Goal: Task Accomplishment & Management: Manage account settings

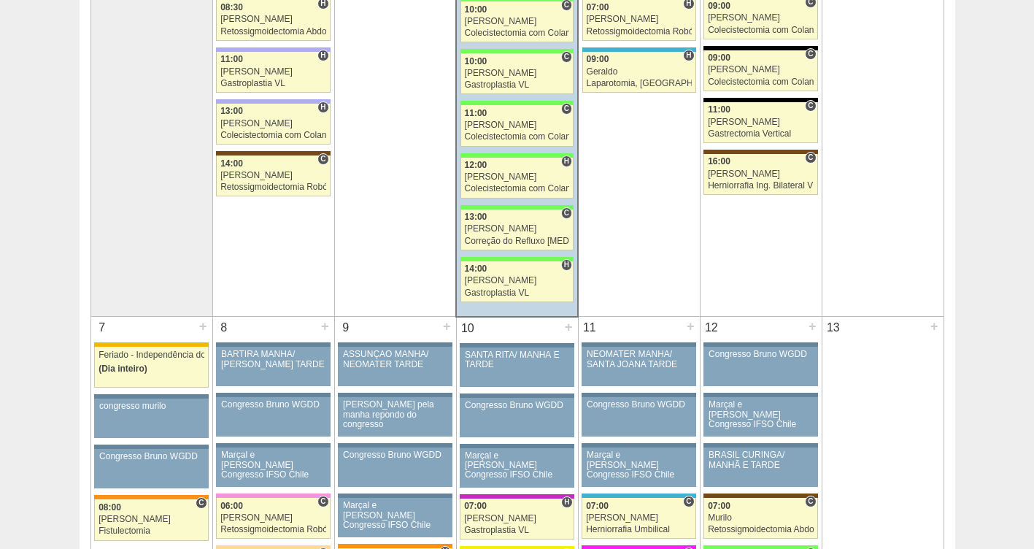
scroll to position [401, 0]
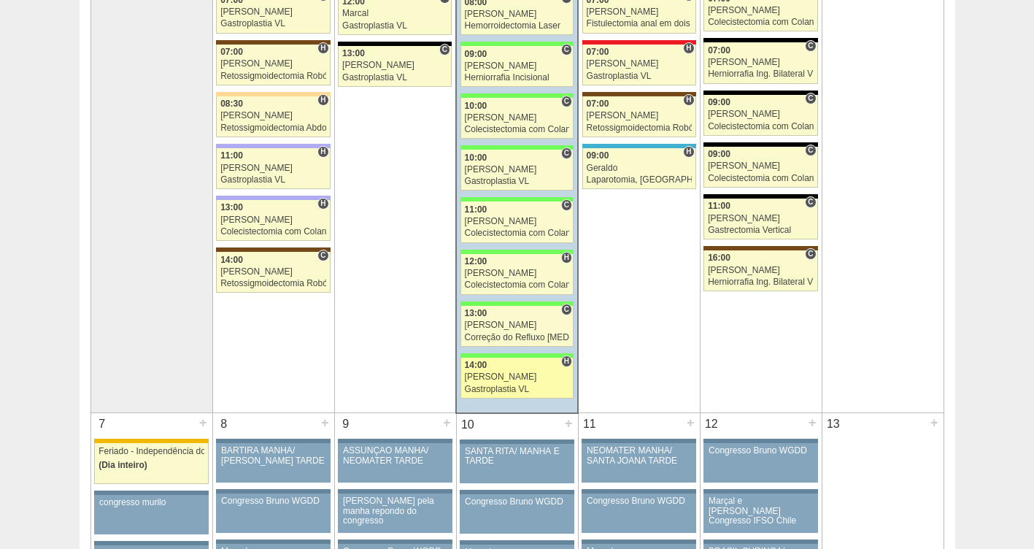
click at [495, 374] on div "Nathan" at bounding box center [517, 376] width 105 height 9
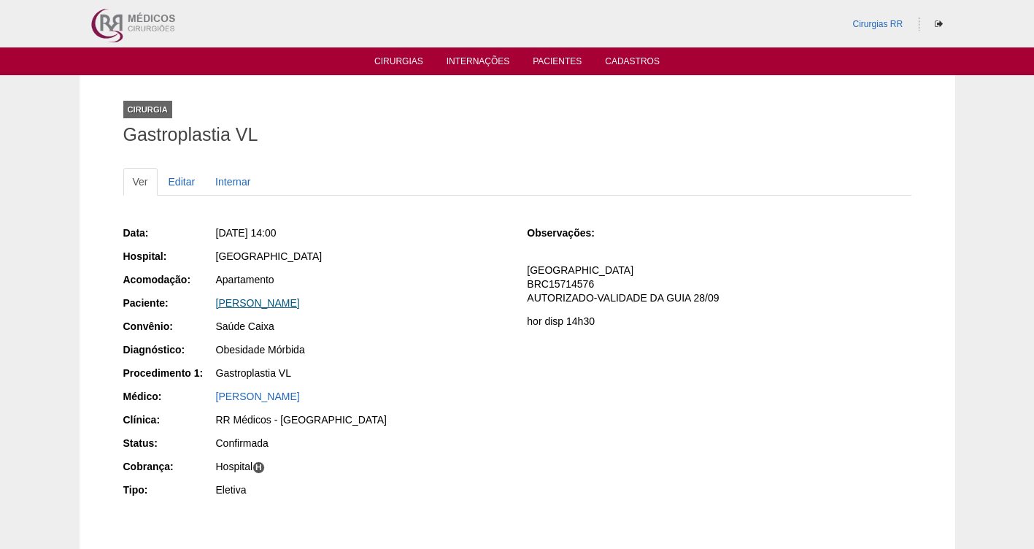
click at [300, 299] on link "MARIA EDUARDA SILVA PEREIRA LIMA" at bounding box center [258, 303] width 84 height 12
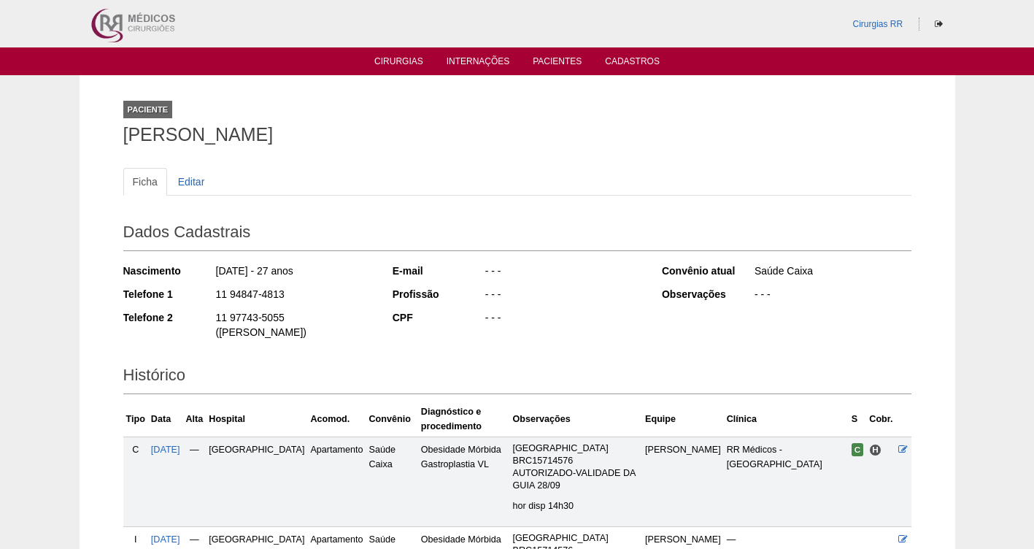
drag, startPoint x: 296, startPoint y: 296, endPoint x: 210, endPoint y: 296, distance: 86.1
click at [210, 296] on div "Telefone 1 11 94847-4813" at bounding box center [248, 296] width 250 height 18
copy div "11 94847-4813"
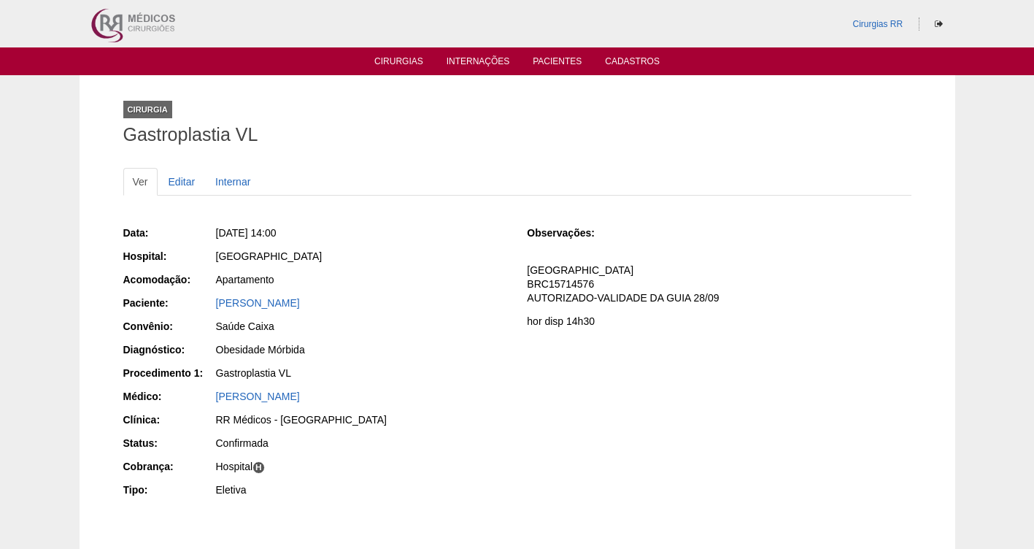
drag, startPoint x: 411, startPoint y: 301, endPoint x: 180, endPoint y: 297, distance: 230.7
click at [180, 297] on div "Paciente: MARIA EDUARDA SILVA PEREIRA LIMA" at bounding box center [315, 305] width 384 height 18
copy div "Paciente: MARIA EDUARDA SILVA PEREIRA LIMA"
click at [402, 56] on link "Cirurgias" at bounding box center [398, 62] width 49 height 12
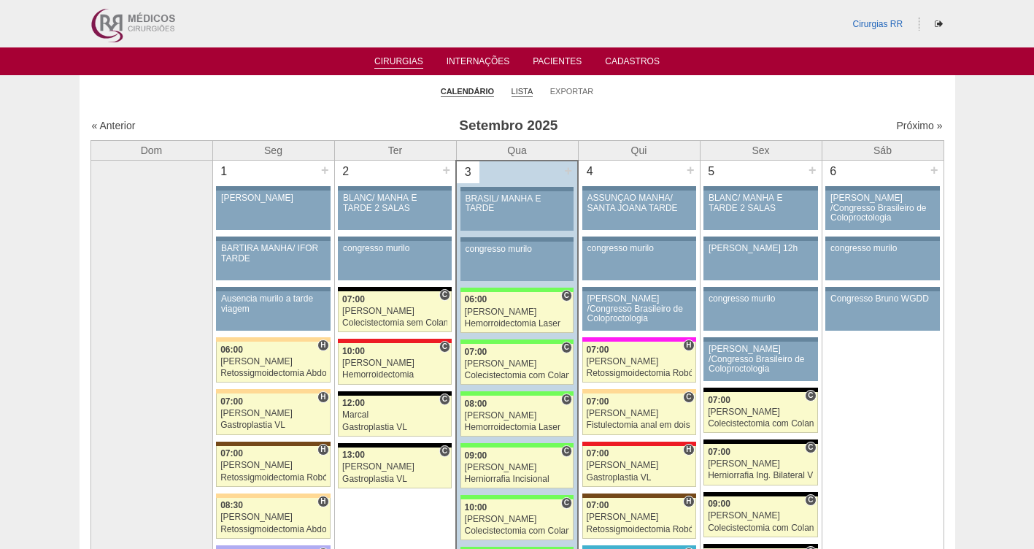
click at [523, 88] on link "Lista" at bounding box center [523, 91] width 22 height 11
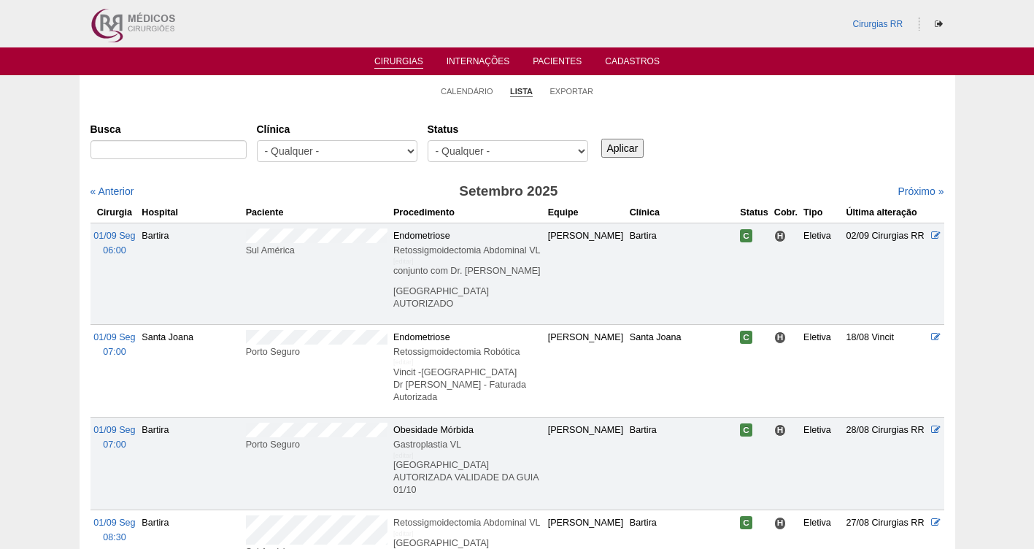
select select "resr"
click at [428, 140] on select "- Qualquer - Reservada Confirmada Suspensa Cancelada" at bounding box center [508, 151] width 161 height 22
click at [635, 144] on input "Aplicar" at bounding box center [622, 148] width 43 height 19
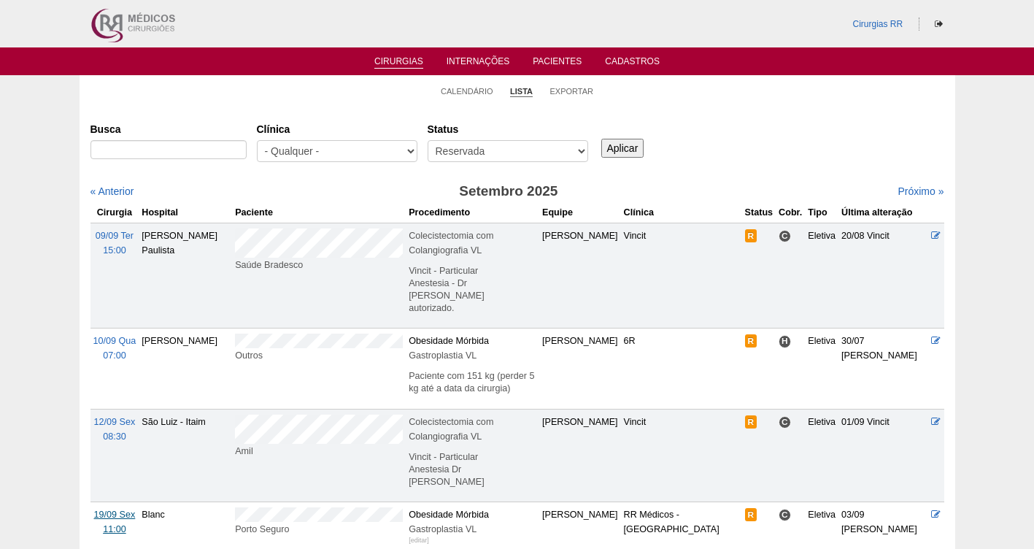
click at [114, 509] on span "19/09 Sex" at bounding box center [115, 514] width 42 height 10
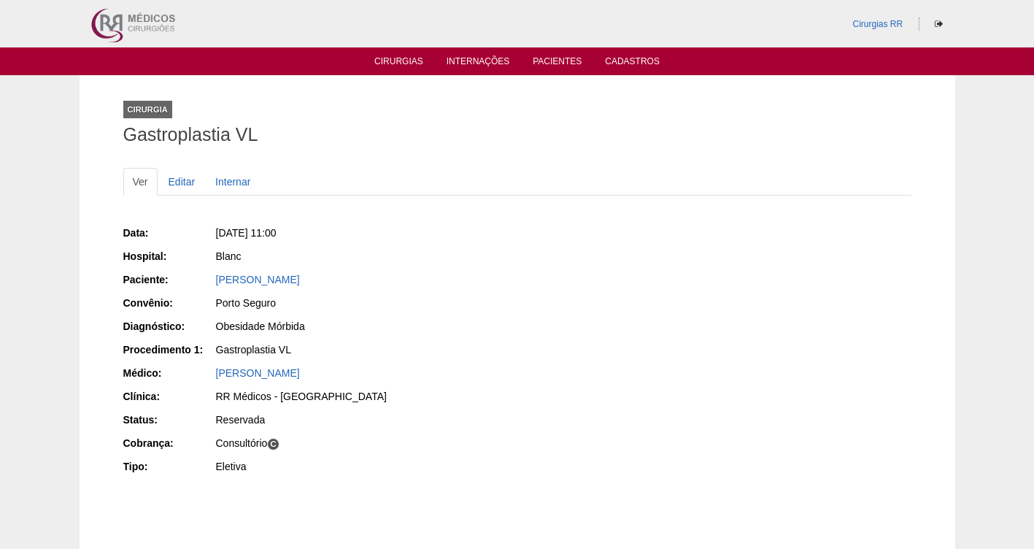
drag, startPoint x: 447, startPoint y: 279, endPoint x: 209, endPoint y: 288, distance: 238.1
click at [209, 288] on div "Paciente: LUCAS LEONARDO LIMA GENOVEZ" at bounding box center [315, 281] width 384 height 18
copy link "LUCAS LEONARDO LIMA GENOVEZ"
click at [181, 182] on link "Editar" at bounding box center [182, 182] width 46 height 28
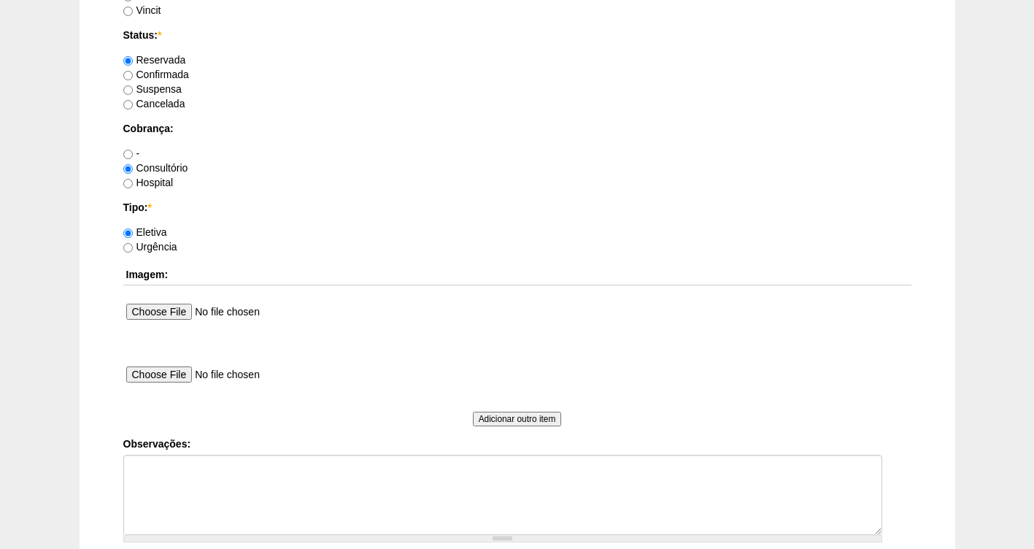
scroll to position [1332, 0]
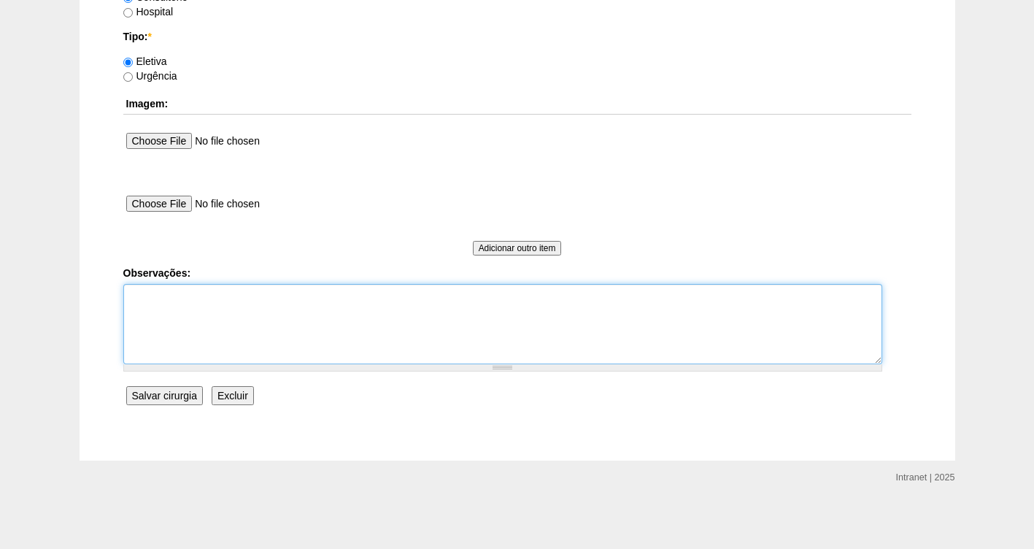
click at [170, 309] on textarea "Observações:" at bounding box center [502, 324] width 759 height 80
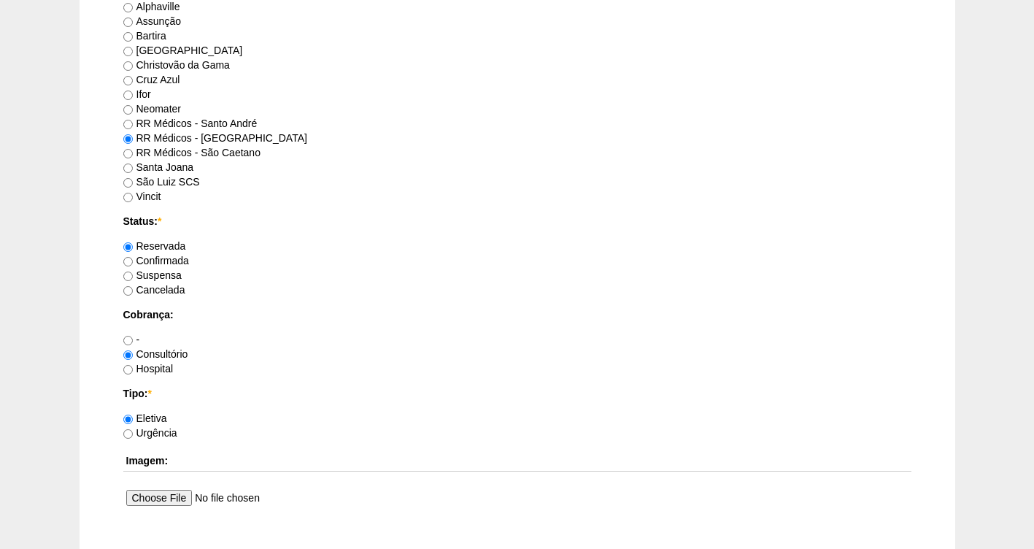
scroll to position [959, 0]
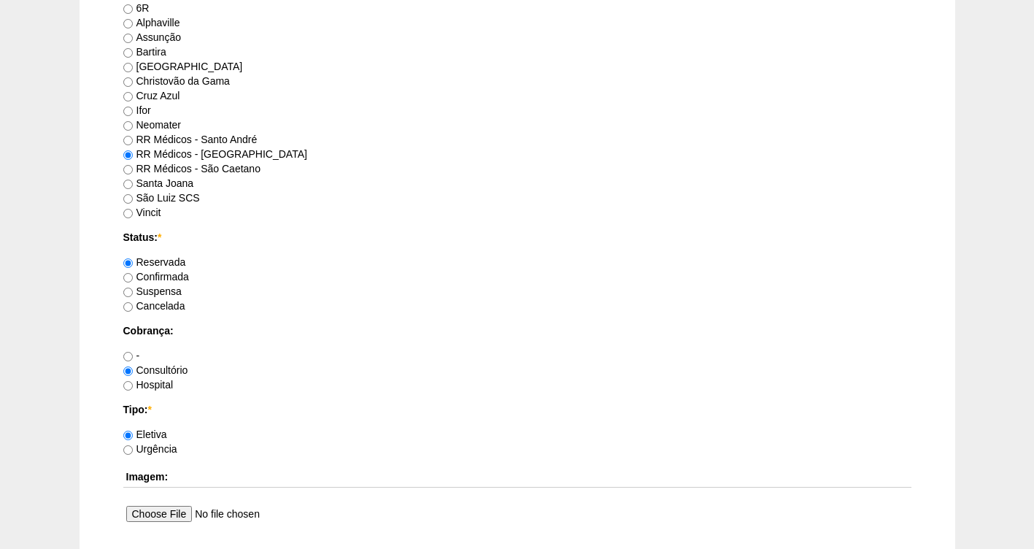
type textarea "FATURADA CONSULTORIO AUTORIZDA VALIDADE DA GUIA 19/10/25"
click at [153, 280] on label "Confirmada" at bounding box center [156, 277] width 66 height 12
click at [133, 280] on input "Confirmada" at bounding box center [127, 277] width 9 height 9
radio input "true"
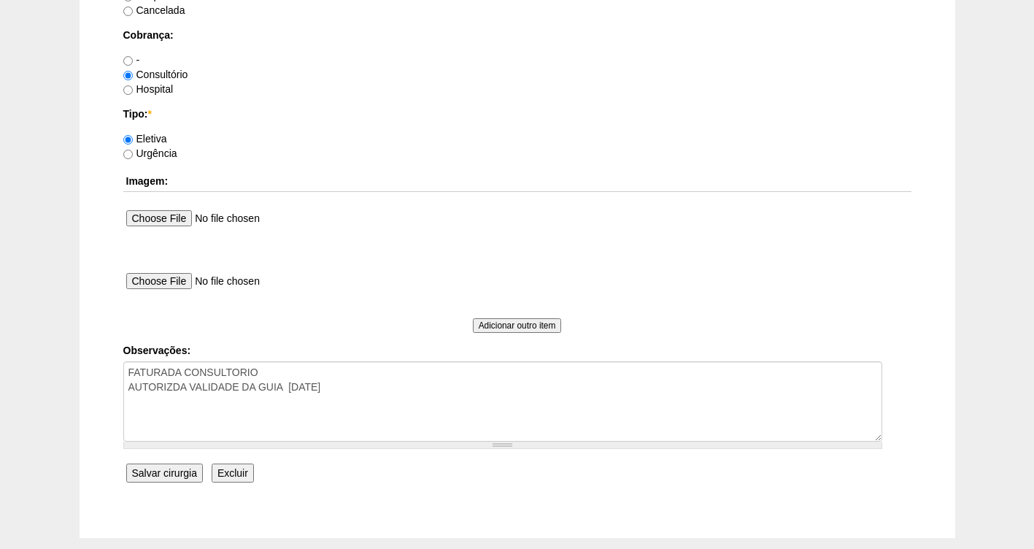
scroll to position [1332, 0]
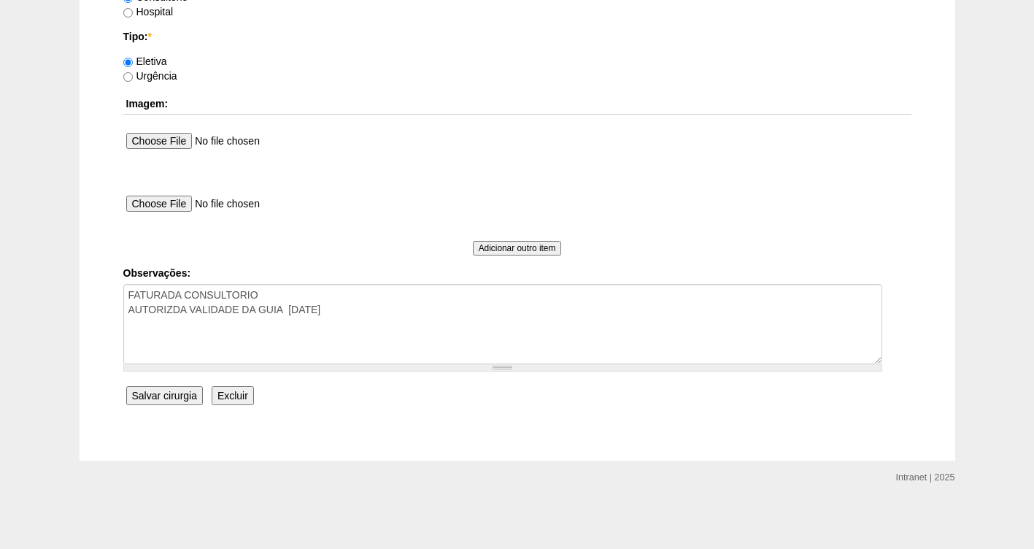
click at [163, 393] on input "Salvar cirurgia" at bounding box center [164, 395] width 77 height 19
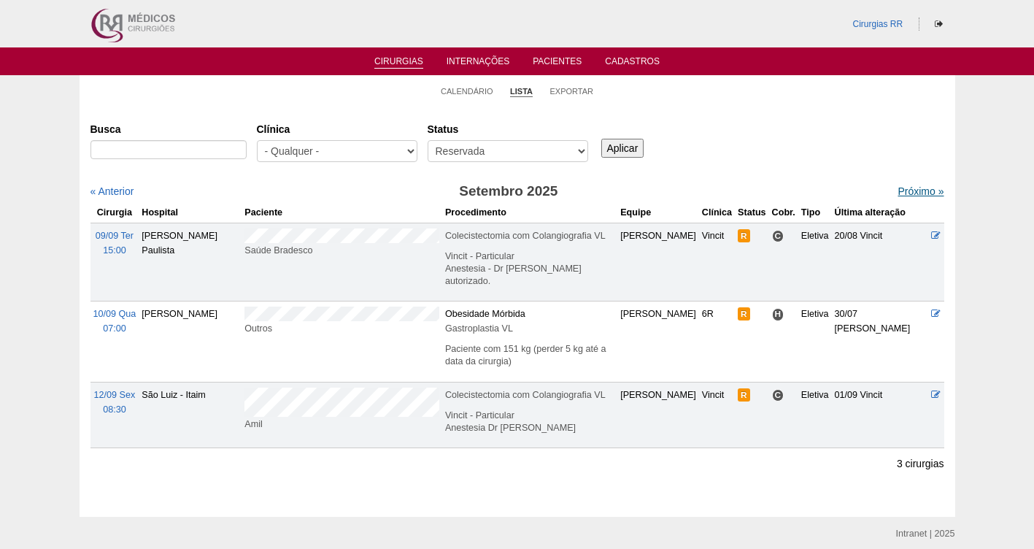
click at [915, 194] on link "Próximo »" at bounding box center [921, 191] width 46 height 12
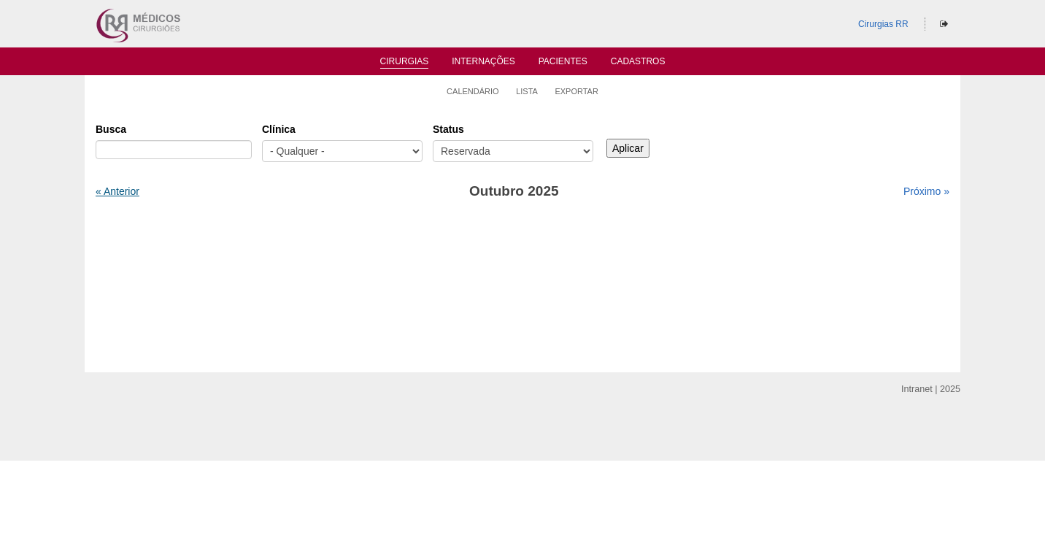
click at [134, 191] on link "« Anterior" at bounding box center [118, 191] width 44 height 12
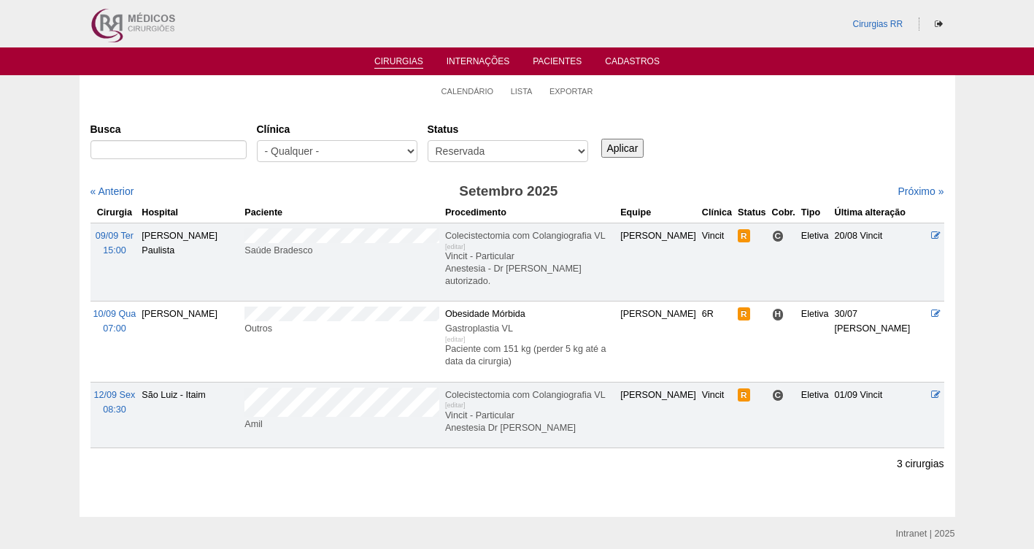
click at [126, 180] on div "Busca Clínica - Qualquer - 6R Alphaville Assunção Bartira Brasil Christovão da …" at bounding box center [518, 282] width 854 height 331
click at [455, 94] on link "Calendário" at bounding box center [468, 91] width 53 height 11
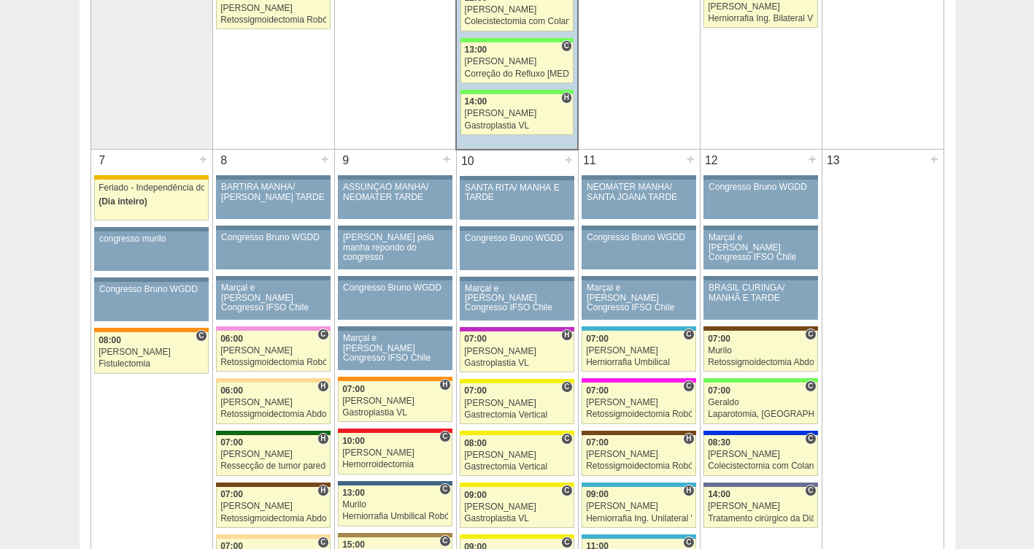
scroll to position [631, 0]
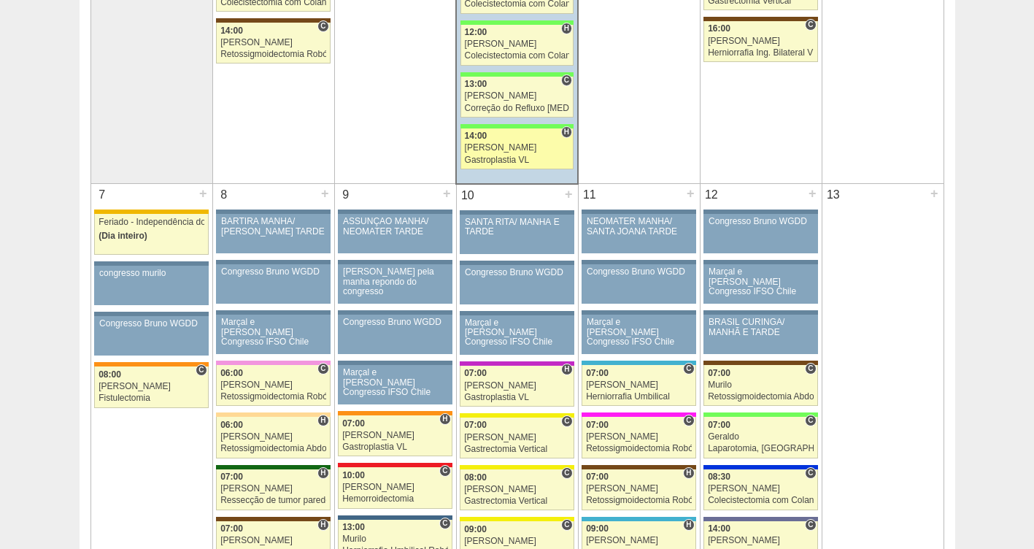
click at [495, 153] on link "88437 Nathan H 14:00 Nathan Gastroplastia VL Hospital Brasil RR Médicos - São B…" at bounding box center [517, 148] width 113 height 41
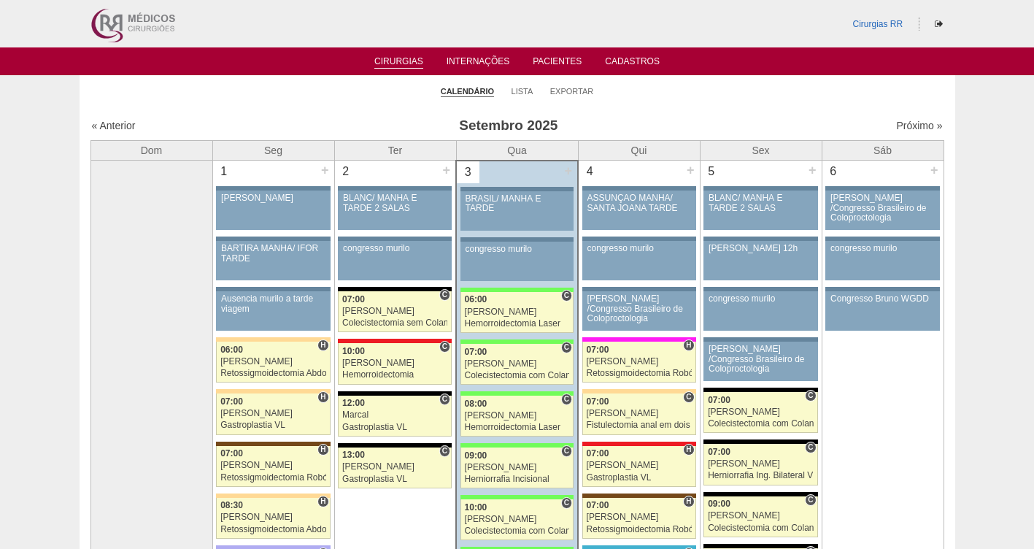
scroll to position [12, 0]
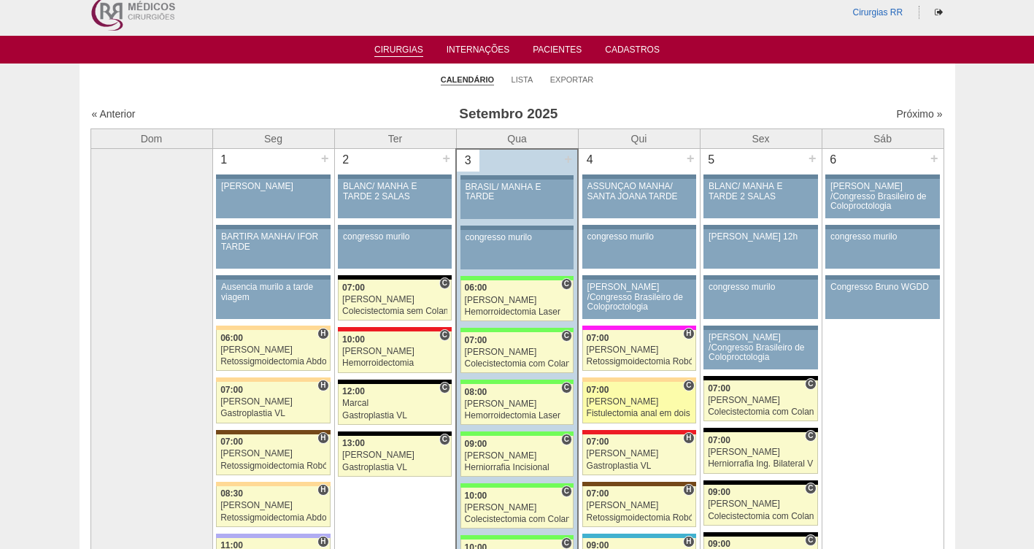
click at [620, 408] on link "88043 Juliana C 07:00 Juliana Fistulectomia anal em dois tempos Hospital Bartir…" at bounding box center [639, 402] width 114 height 41
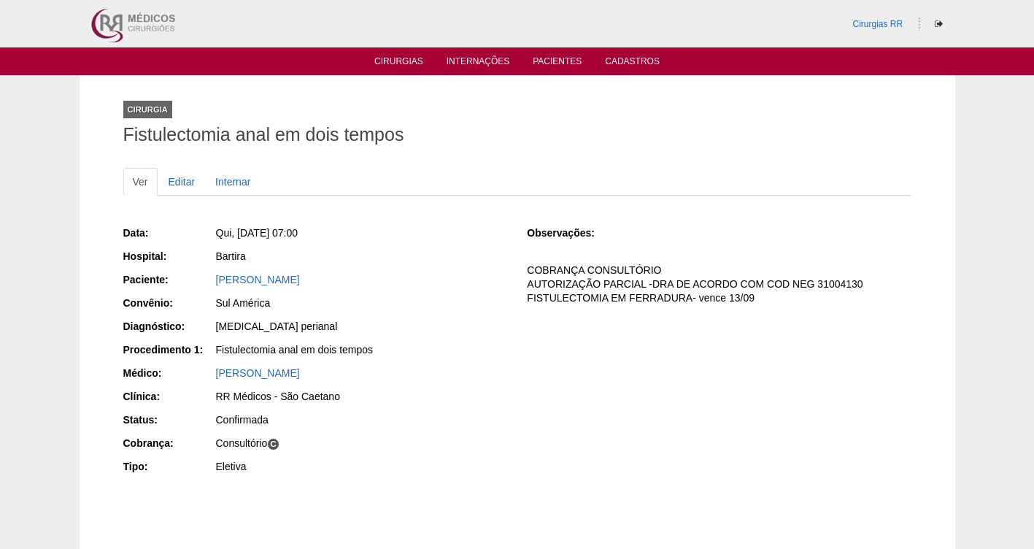
drag, startPoint x: 337, startPoint y: 283, endPoint x: 212, endPoint y: 275, distance: 125.8
click at [212, 275] on div "Paciente: [PERSON_NAME]" at bounding box center [315, 281] width 384 height 18
copy div "Paciente: [PERSON_NAME]"
click at [403, 57] on link "Cirurgias" at bounding box center [398, 62] width 49 height 12
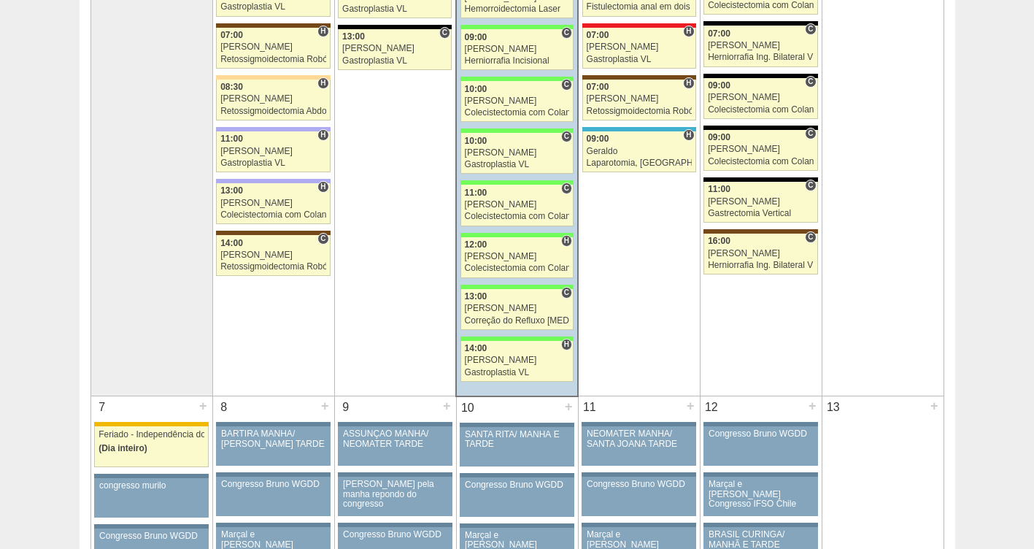
scroll to position [447, 0]
